Goal: Task Accomplishment & Management: Use online tool/utility

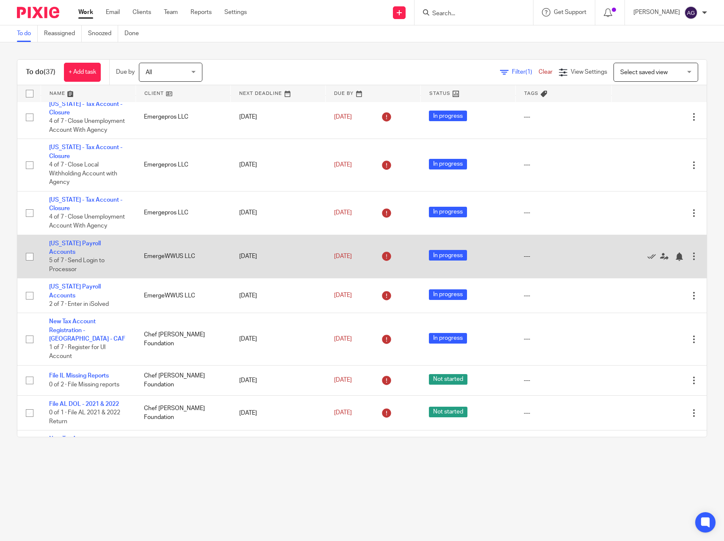
scroll to position [254, 0]
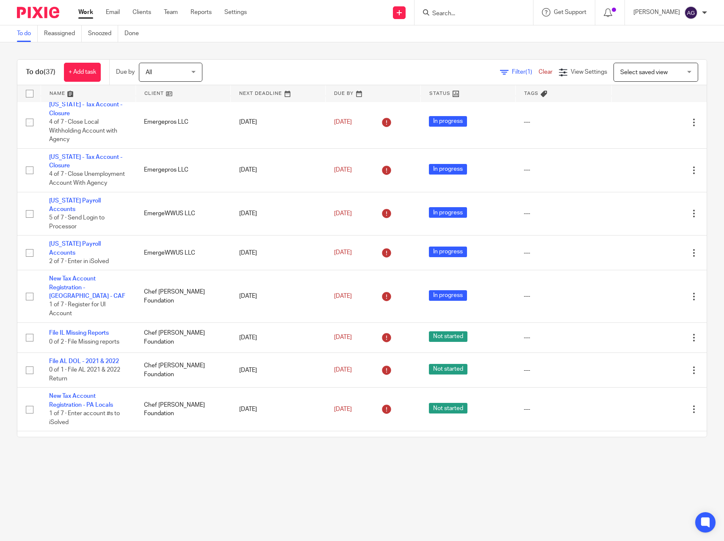
click at [472, 8] on form at bounding box center [477, 12] width 90 height 11
click at [457, 11] on input "Search" at bounding box center [470, 14] width 76 height 8
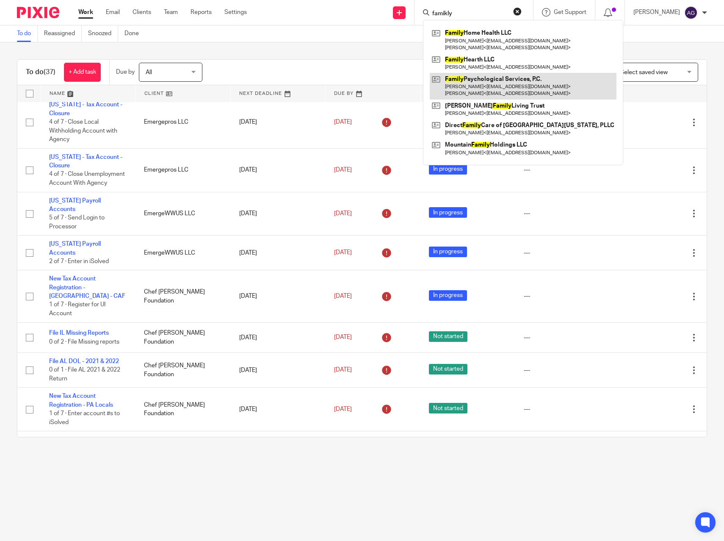
type input "famikly"
click at [472, 74] on link at bounding box center [523, 86] width 187 height 26
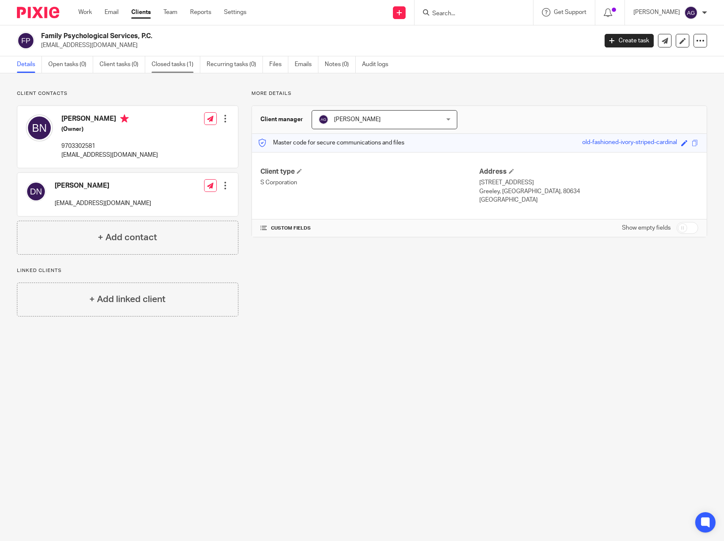
click at [180, 63] on link "Closed tasks (1)" at bounding box center [176, 64] width 49 height 17
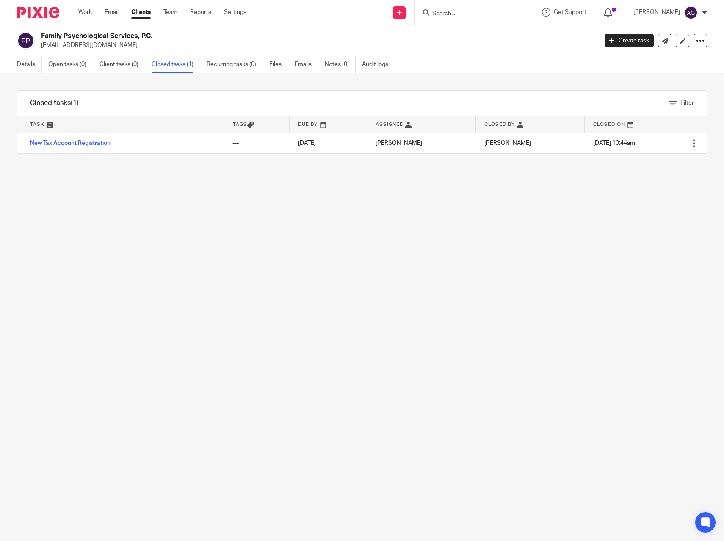
click at [446, 19] on div at bounding box center [474, 12] width 119 height 25
click at [452, 9] on form at bounding box center [477, 12] width 90 height 11
click at [449, 15] on input "Search" at bounding box center [470, 14] width 76 height 8
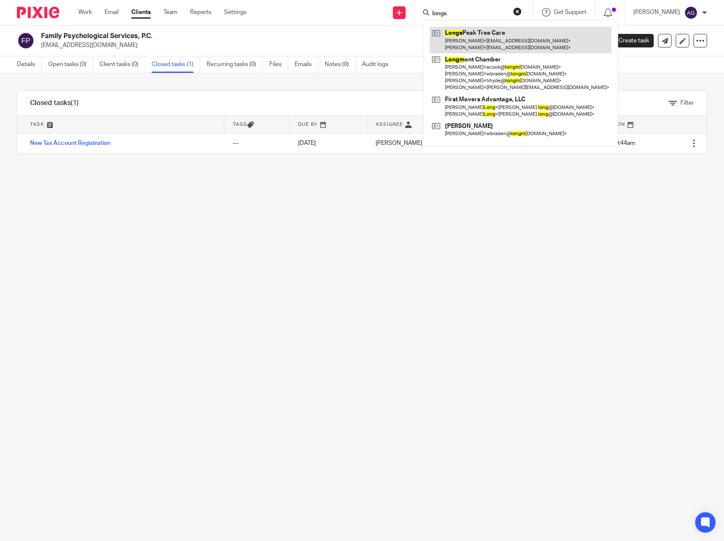
type input "longs"
click at [461, 41] on link at bounding box center [521, 40] width 182 height 26
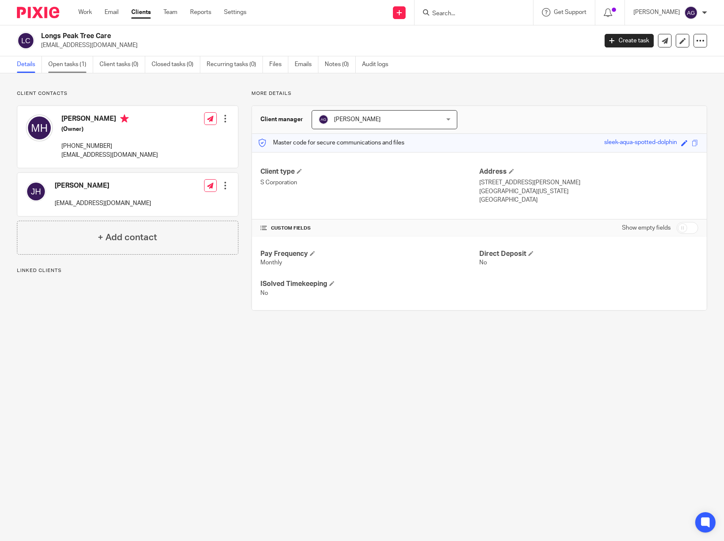
click at [89, 65] on link "Open tasks (1)" at bounding box center [70, 64] width 45 height 17
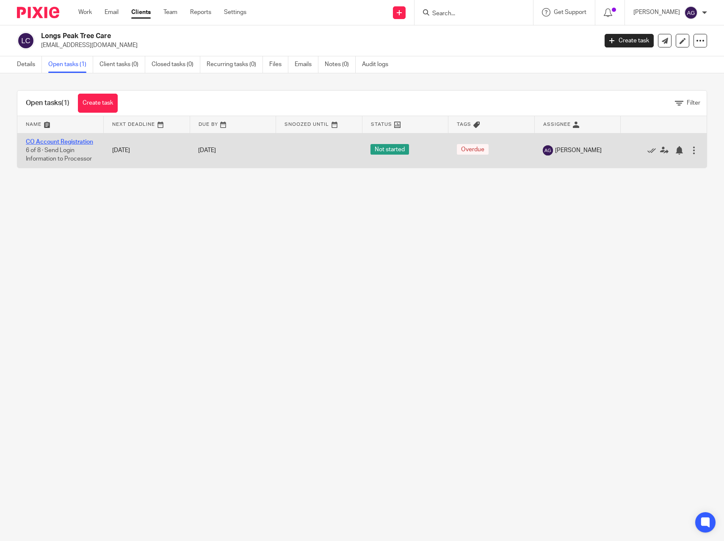
click at [66, 139] on link "CO Account Registration" at bounding box center [59, 142] width 67 height 6
